Goal: Information Seeking & Learning: Learn about a topic

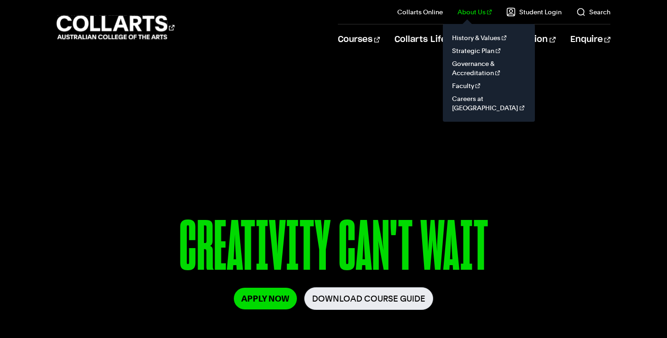
click at [484, 13] on link "About Us" at bounding box center [475, 11] width 34 height 9
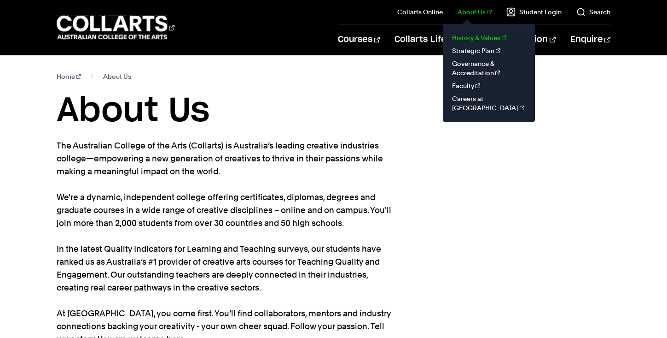
click at [484, 37] on link "History & Values" at bounding box center [488, 37] width 77 height 13
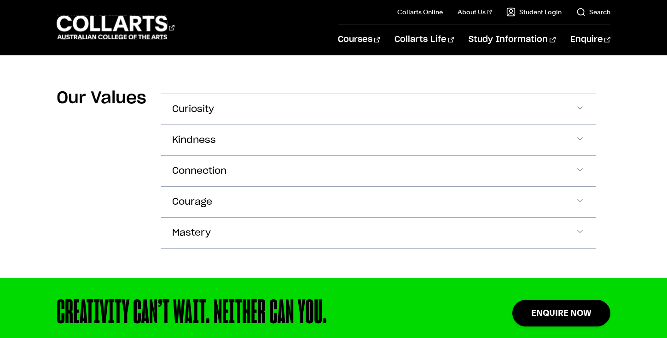
scroll to position [856, 0]
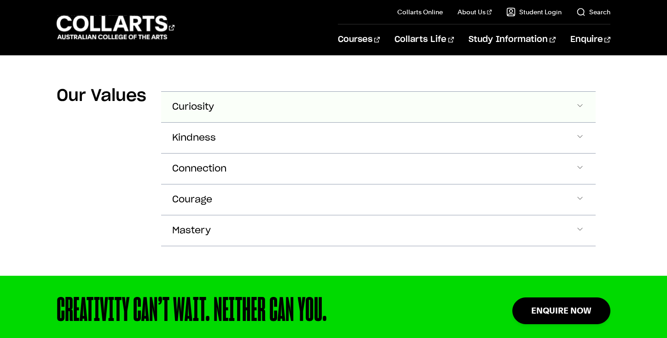
click at [207, 97] on button "Curiosity" at bounding box center [378, 107] width 435 height 30
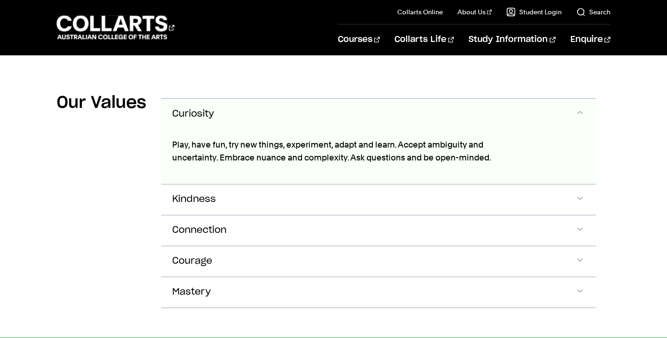
click at [203, 109] on span "Curiosity" at bounding box center [193, 114] width 42 height 11
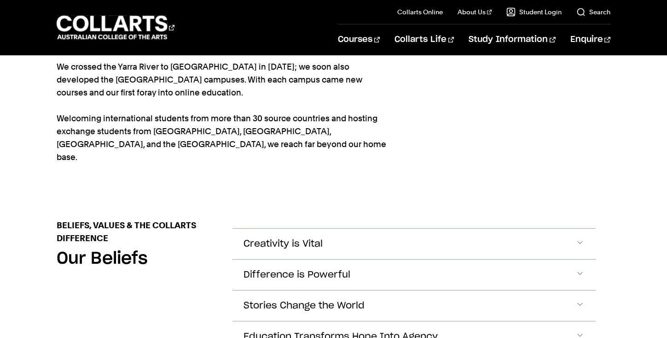
scroll to position [0, 0]
